Goal: Information Seeking & Learning: Learn about a topic

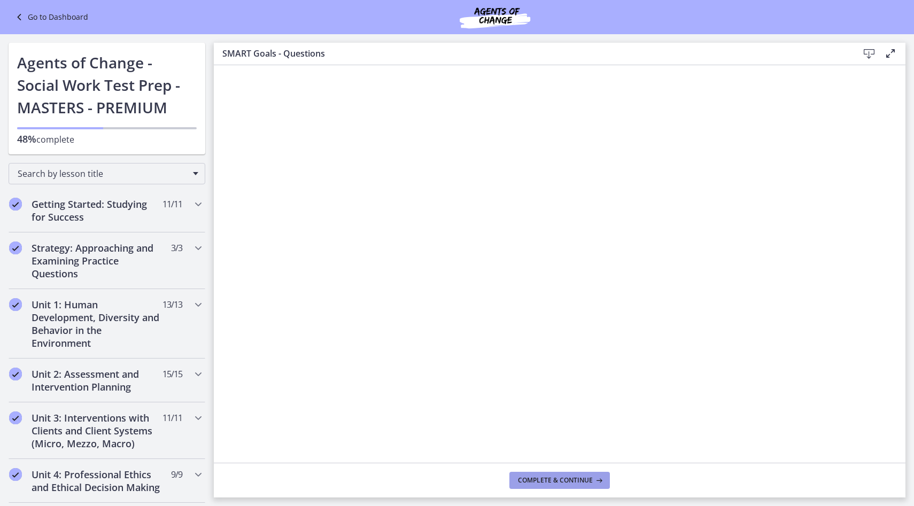
click at [593, 479] on icon at bounding box center [598, 480] width 11 height 9
click at [597, 485] on button "Complete & continue" at bounding box center [559, 480] width 100 height 17
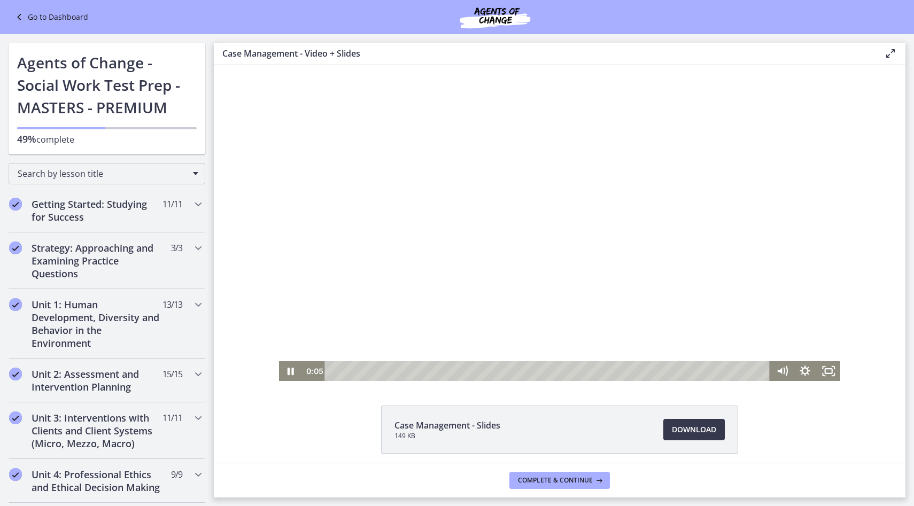
click at [624, 315] on div at bounding box center [560, 223] width 562 height 316
click at [682, 431] on span "Download Opens in a new window" at bounding box center [694, 429] width 44 height 13
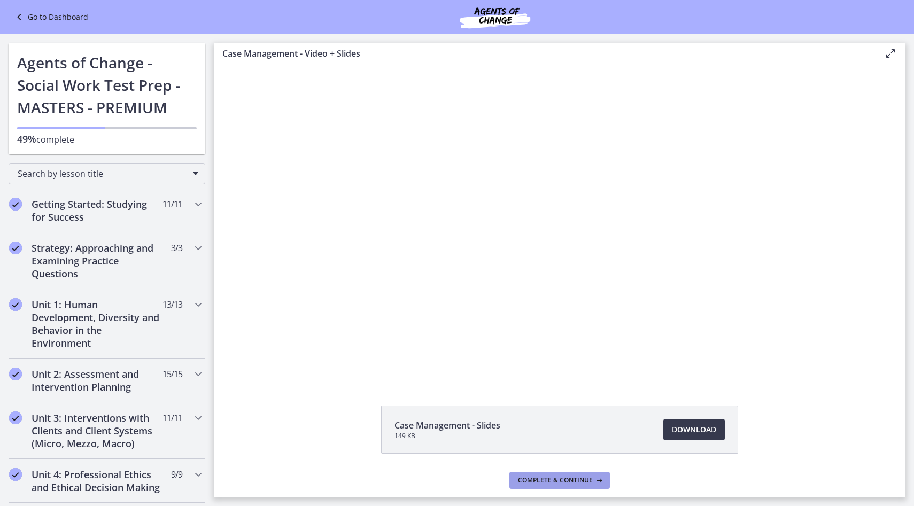
click at [595, 481] on icon at bounding box center [598, 480] width 11 height 9
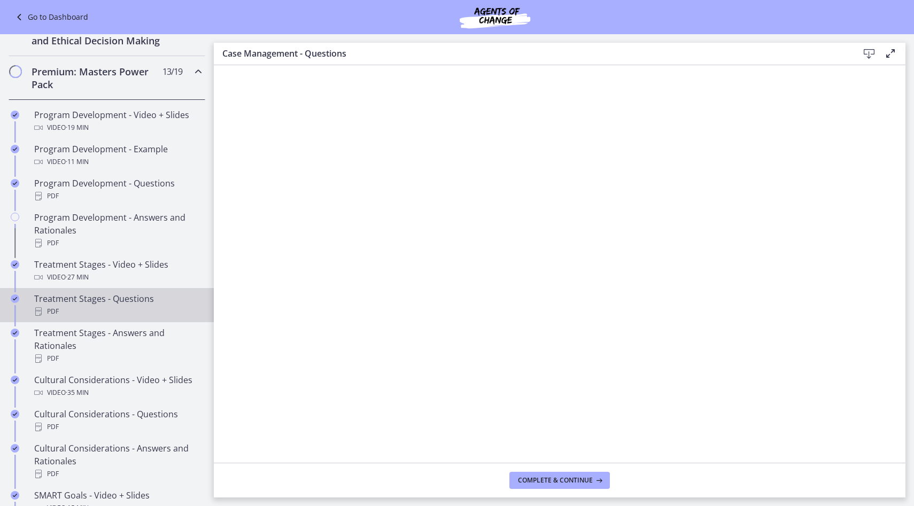
scroll to position [446, 0]
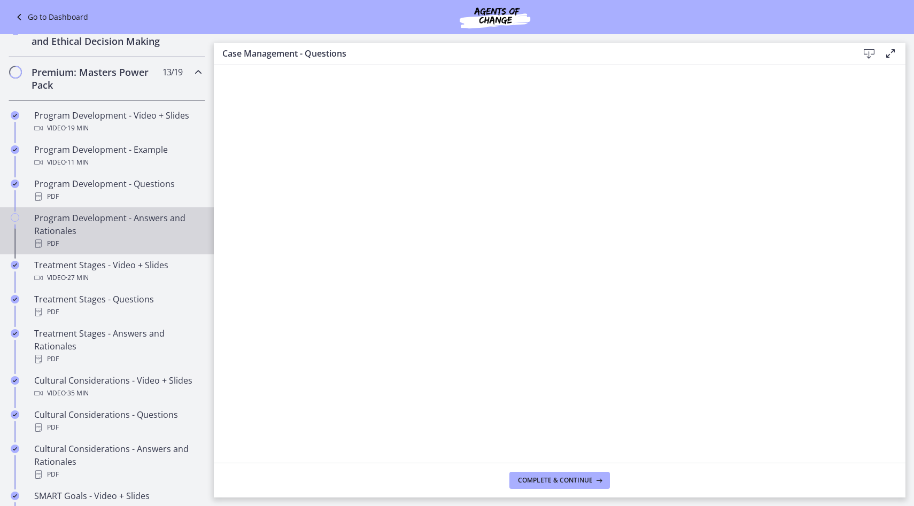
click at [123, 214] on div "Program Development - Answers and Rationales PDF" at bounding box center [117, 231] width 167 height 38
click at [594, 478] on icon at bounding box center [598, 480] width 11 height 9
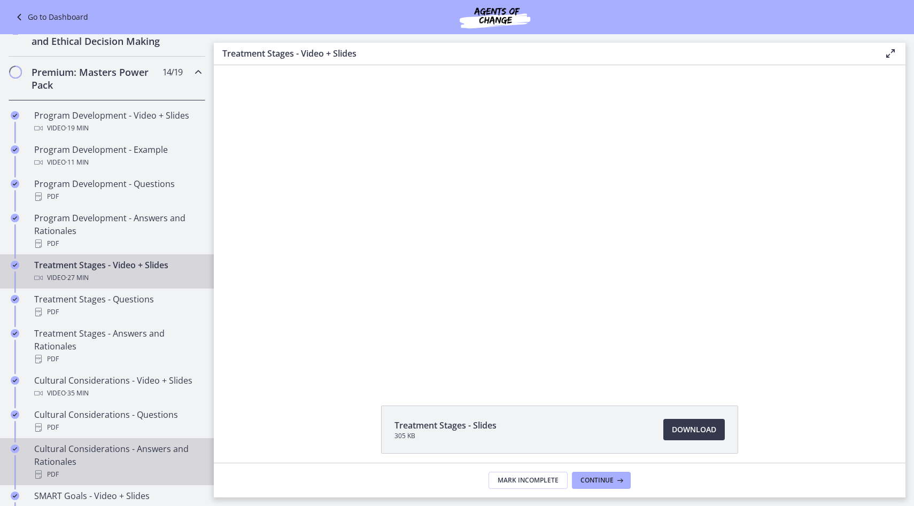
click at [104, 442] on div "Cultural Considerations - Answers and Rationales PDF" at bounding box center [117, 461] width 167 height 38
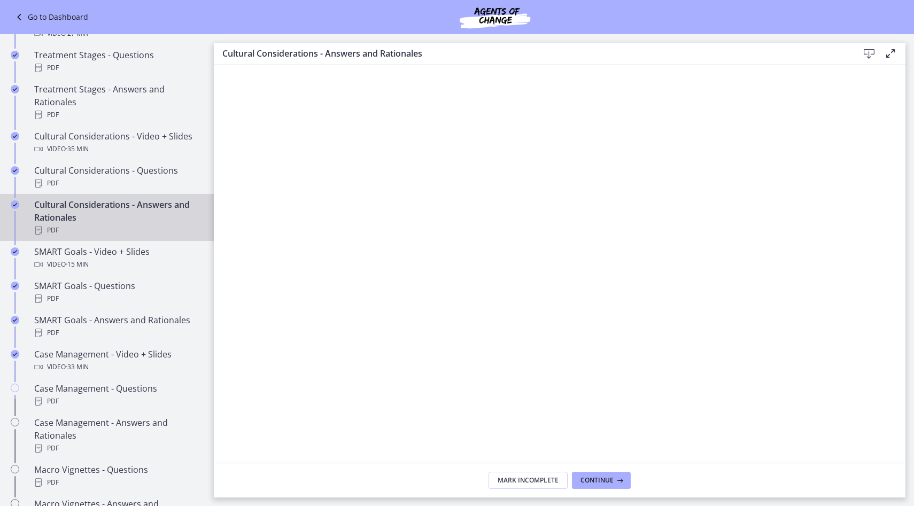
scroll to position [711, 0]
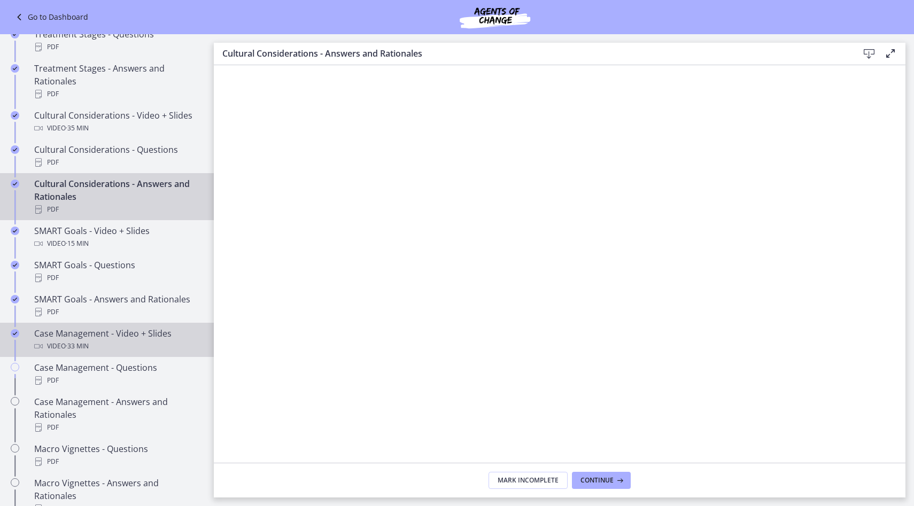
click at [114, 341] on div "Video · 33 min" at bounding box center [117, 346] width 167 height 13
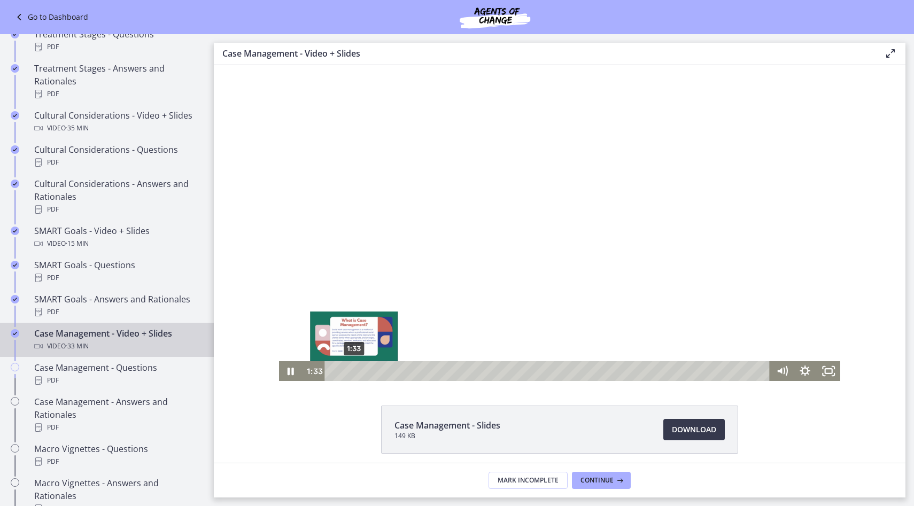
click at [354, 370] on div "1:33" at bounding box center [548, 371] width 431 height 20
click at [241, 427] on div "Case Management - Slides 149 KB Download Opens in a new window" at bounding box center [559, 455] width 691 height 99
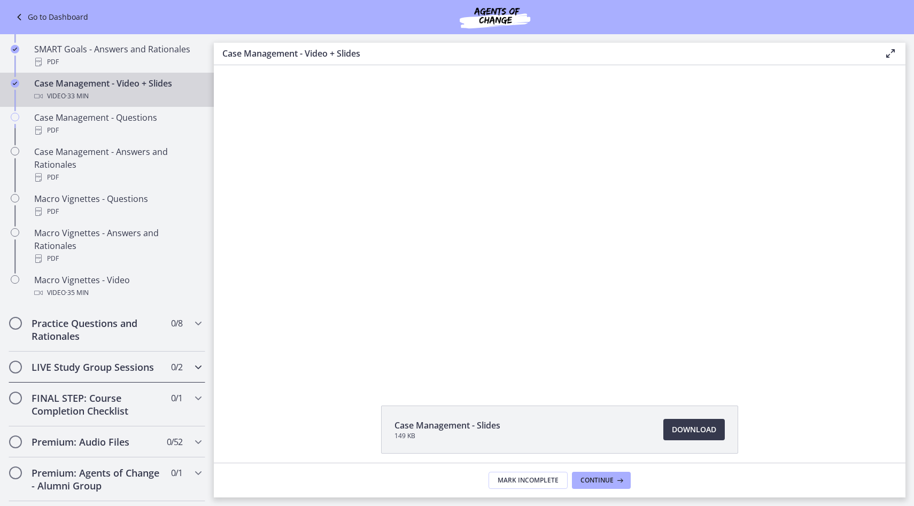
scroll to position [960, 0]
click at [600, 477] on span "Continue" at bounding box center [596, 480] width 33 height 9
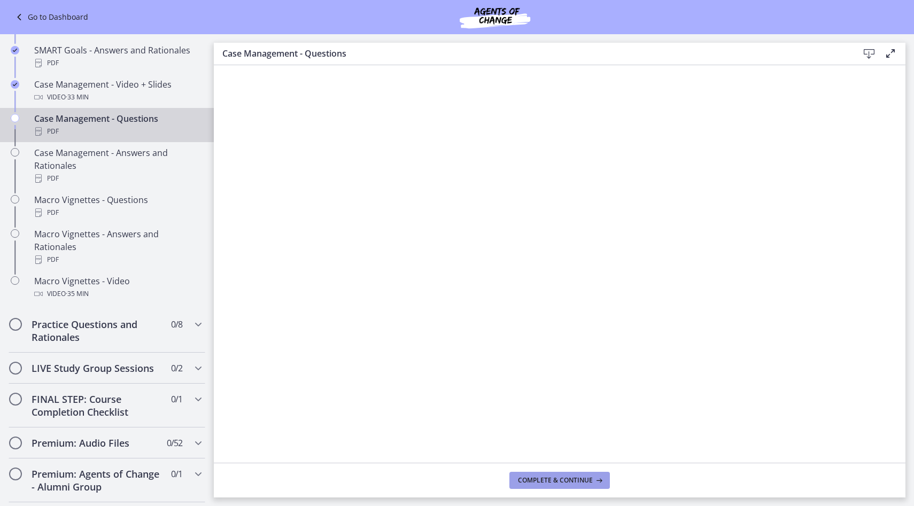
click at [571, 483] on span "Complete & continue" at bounding box center [555, 480] width 75 height 9
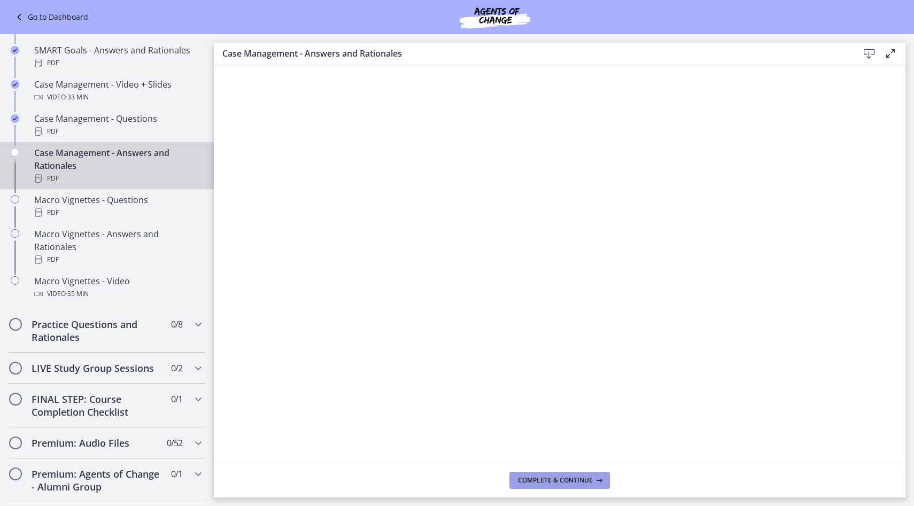
click at [565, 482] on span "Complete & continue" at bounding box center [555, 480] width 75 height 9
